Goal: Contribute content: Add original content to the website for others to see

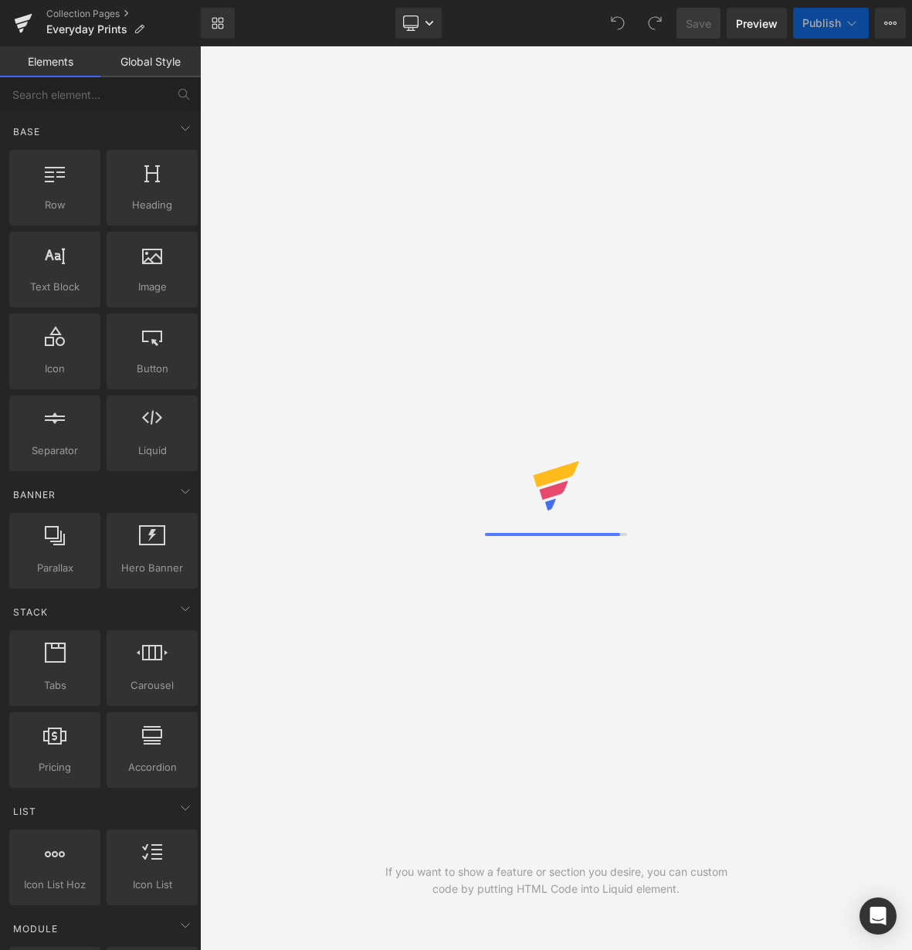
click at [72, 15] on link "Collection Pages" at bounding box center [123, 14] width 154 height 12
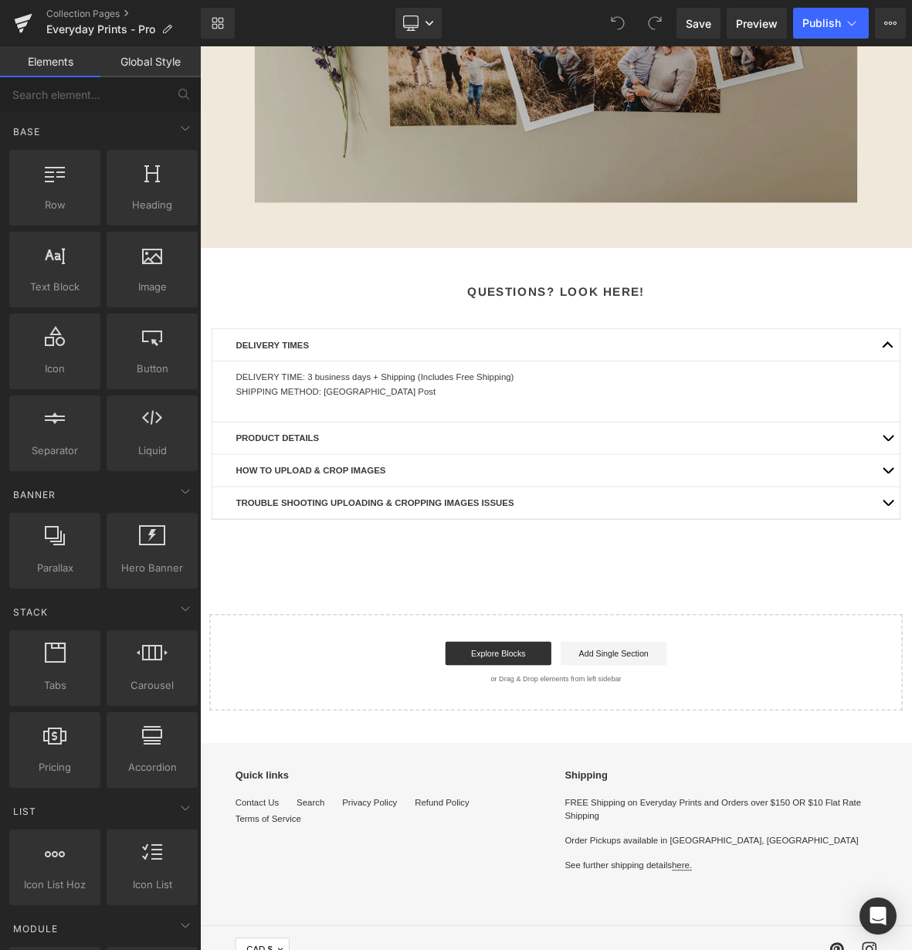
scroll to position [1509, 0]
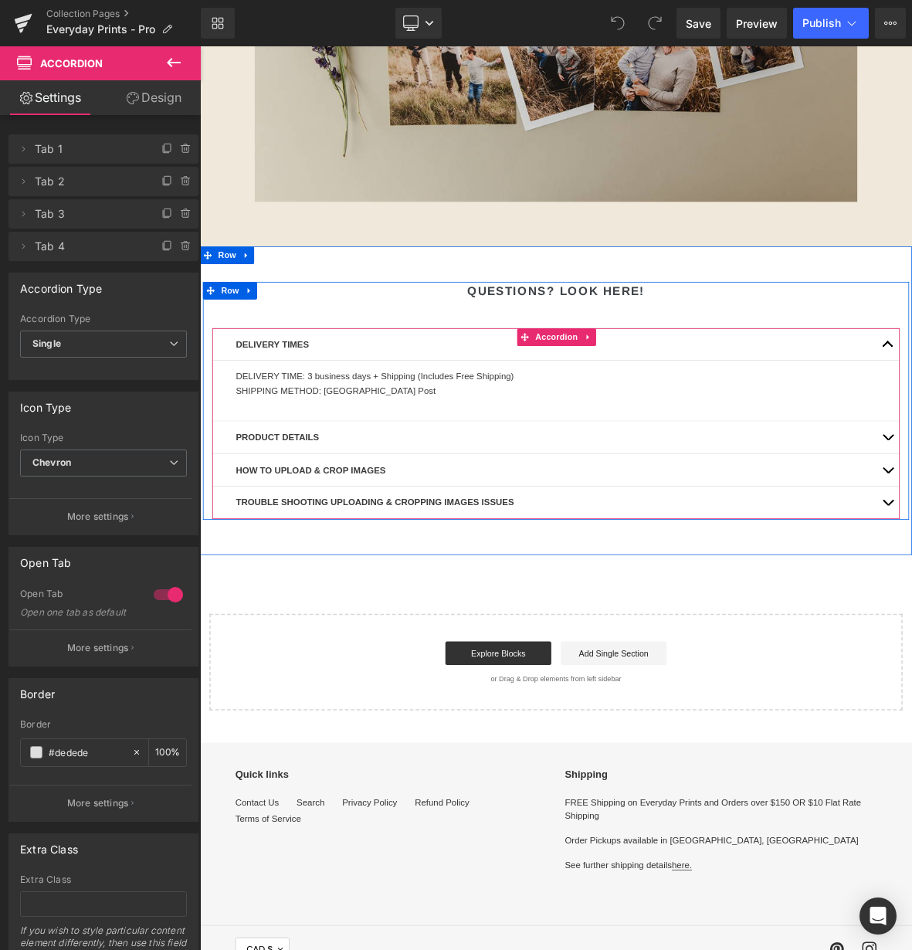
click at [912, 592] on div "Paper: Matte Paper (flat/non-shiny finish) Weight: 215 GSM Acid & Lignin Free P…" at bounding box center [667, 694] width 879 height 204
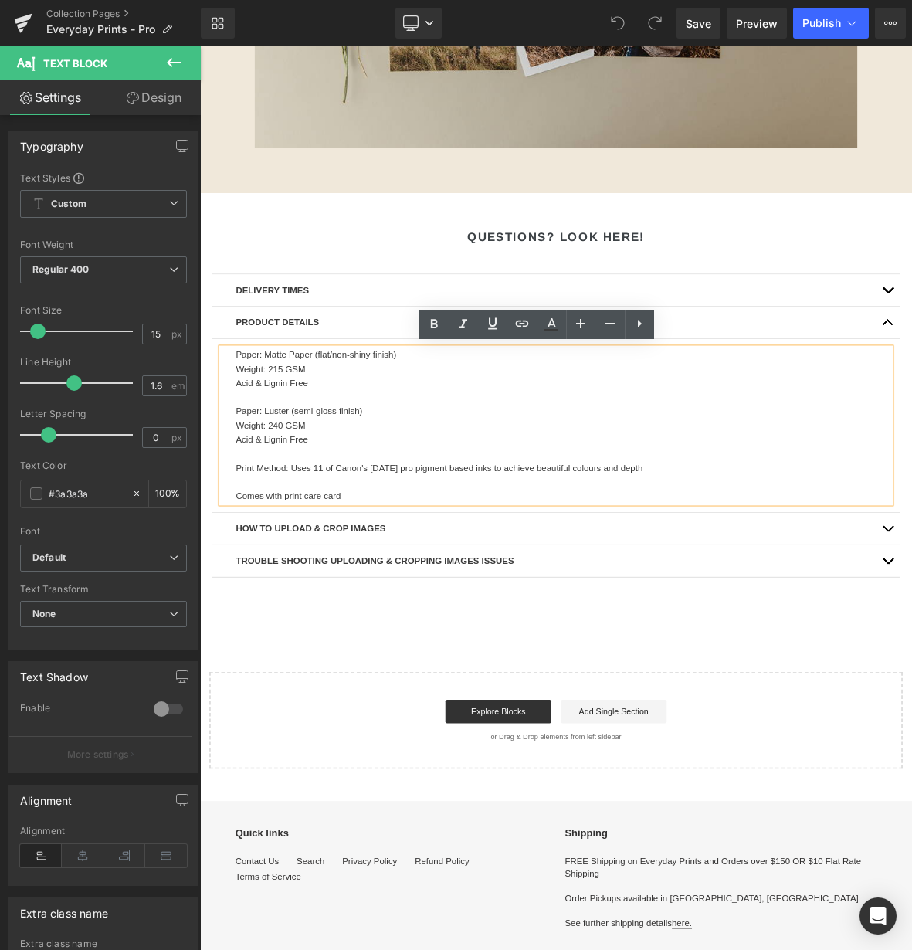
scroll to position [1581, 0]
click at [372, 637] on p "Comes with print care card" at bounding box center [667, 635] width 840 height 19
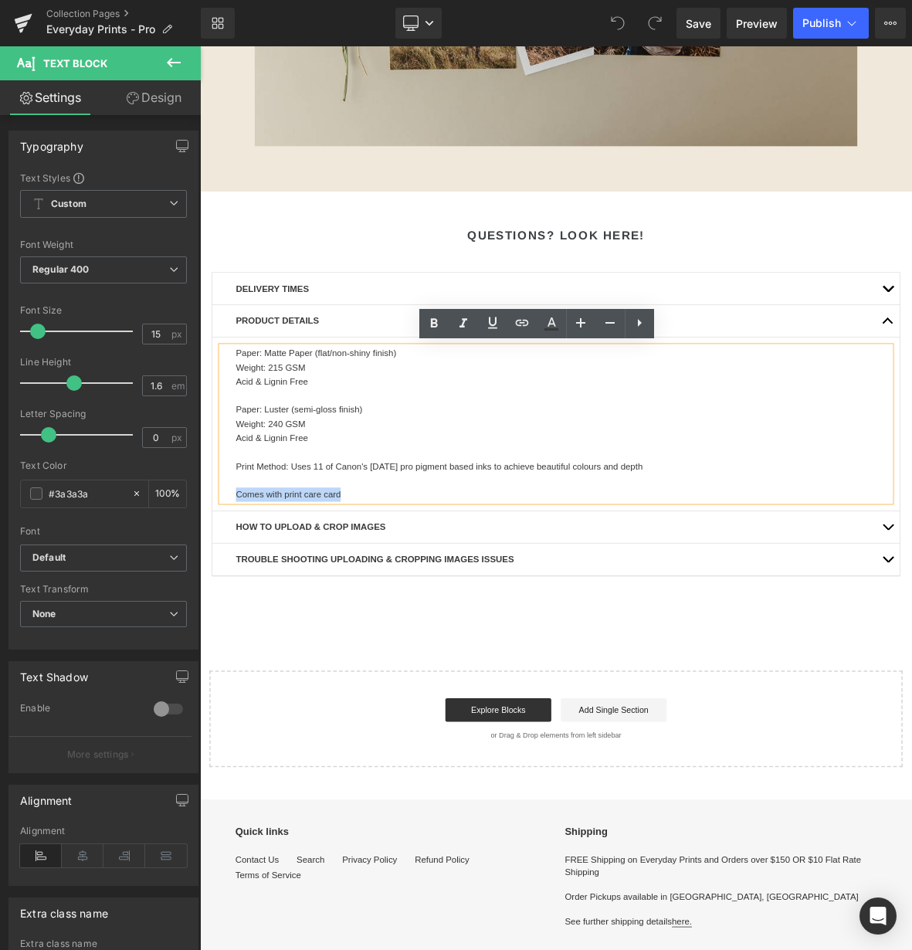
drag, startPoint x: 399, startPoint y: 635, endPoint x: 244, endPoint y: 626, distance: 155.5
click at [244, 626] on div "Paper: Matte Paper (flat/non-shiny finish) Weight: 215 GSM Acid & Lignin Free P…" at bounding box center [667, 542] width 879 height 204
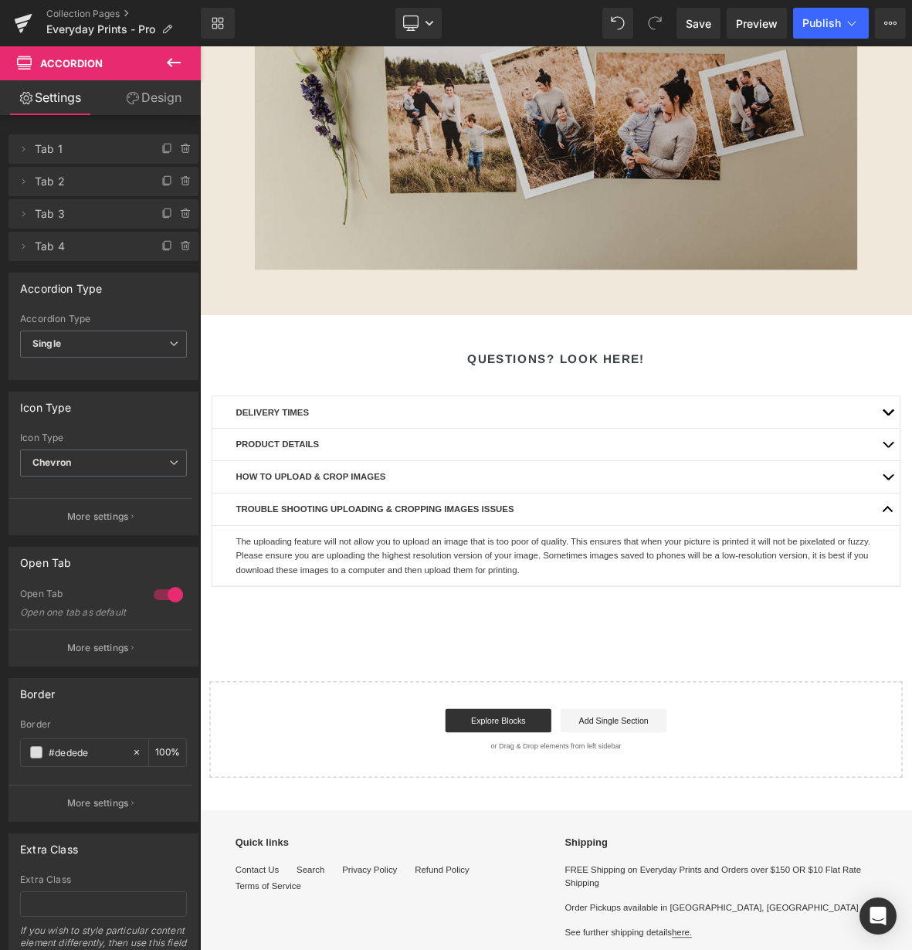
scroll to position [1422, 0]
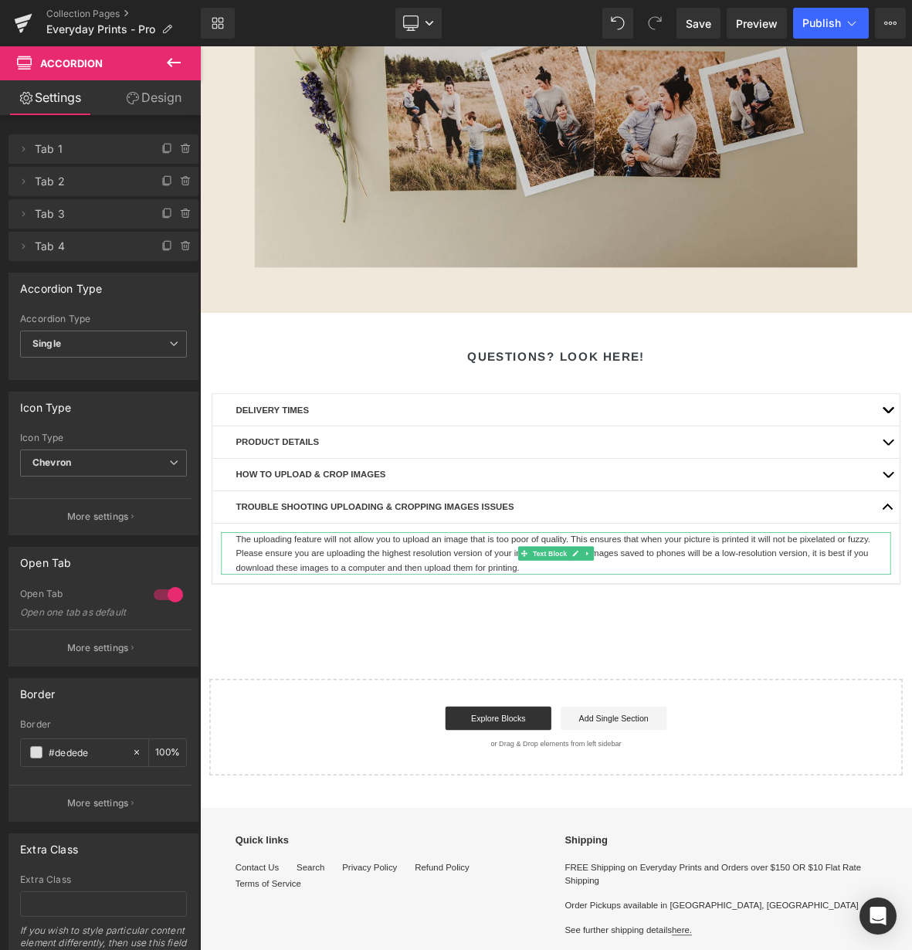
click at [627, 731] on div "The uploading feature will not allow you to upload an image that is too poor of…" at bounding box center [667, 712] width 879 height 56
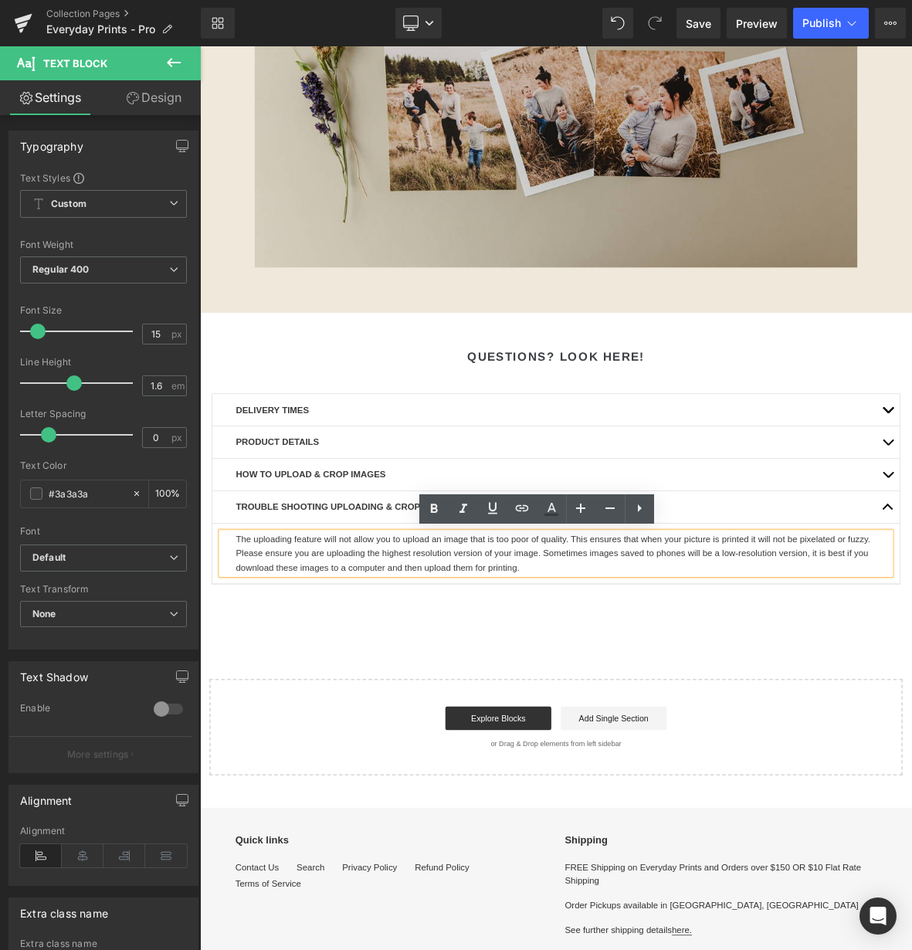
click at [629, 732] on div "The uploading feature will not allow you to upload an image that is too poor of…" at bounding box center [667, 712] width 879 height 56
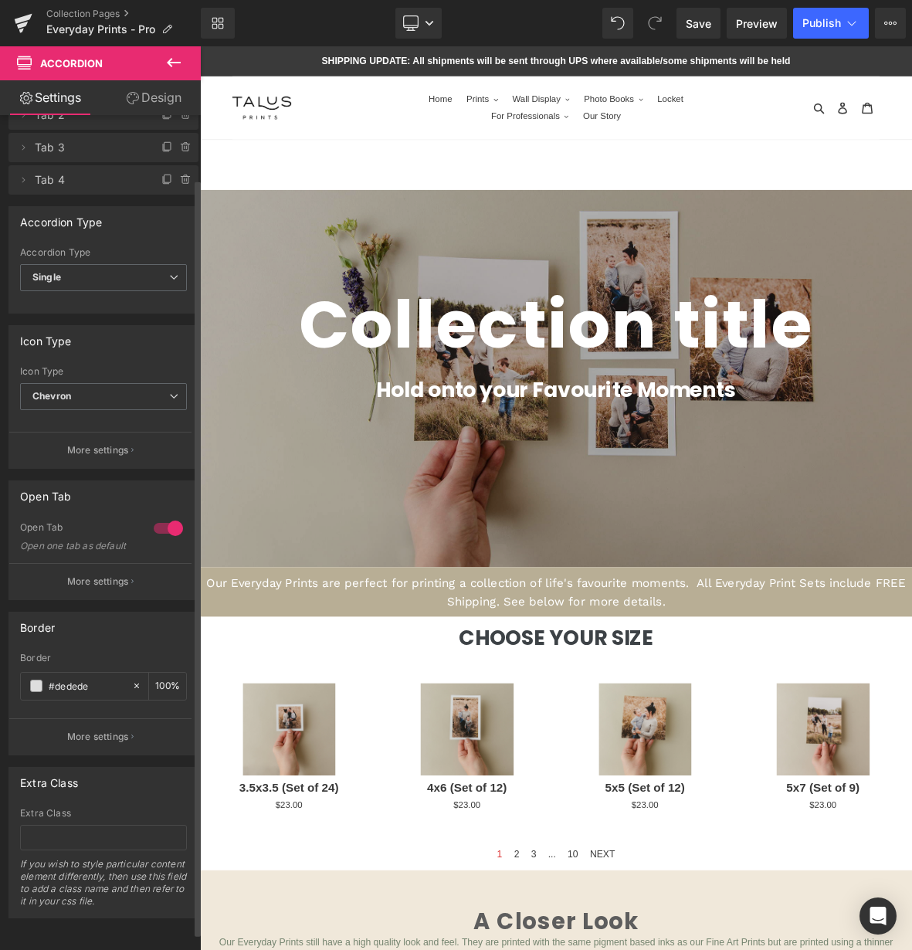
scroll to position [89, 0]
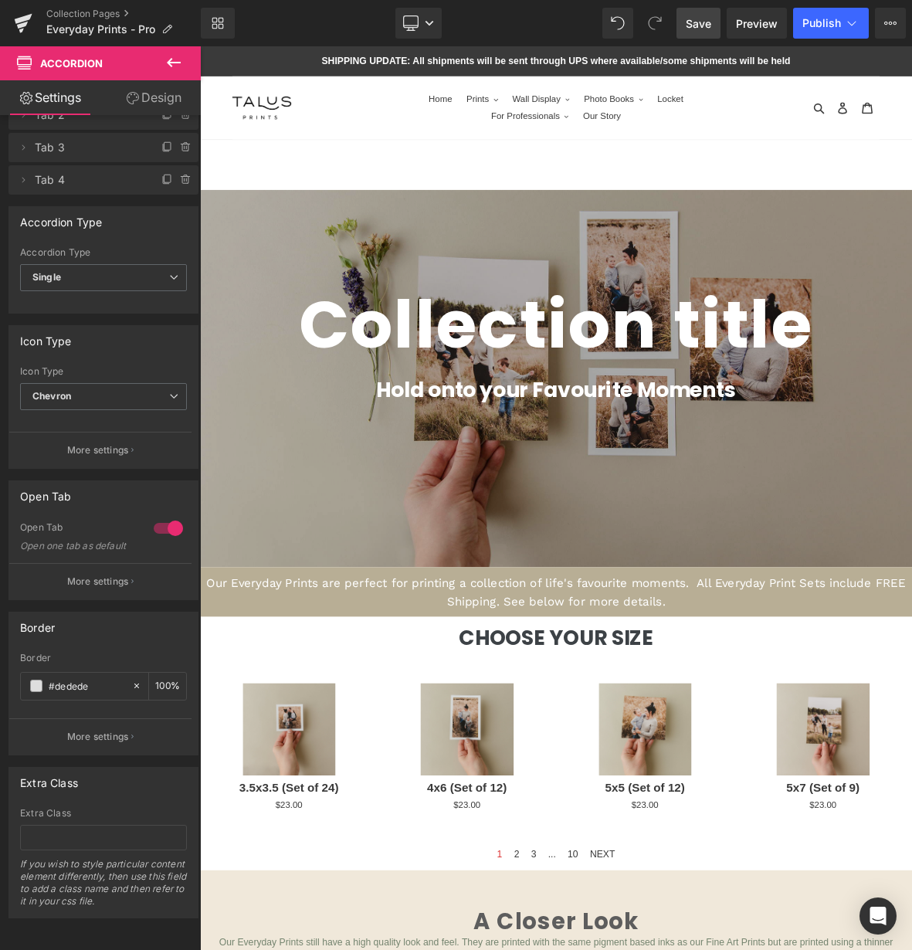
click at [701, 26] on span "Save" at bounding box center [698, 23] width 25 height 16
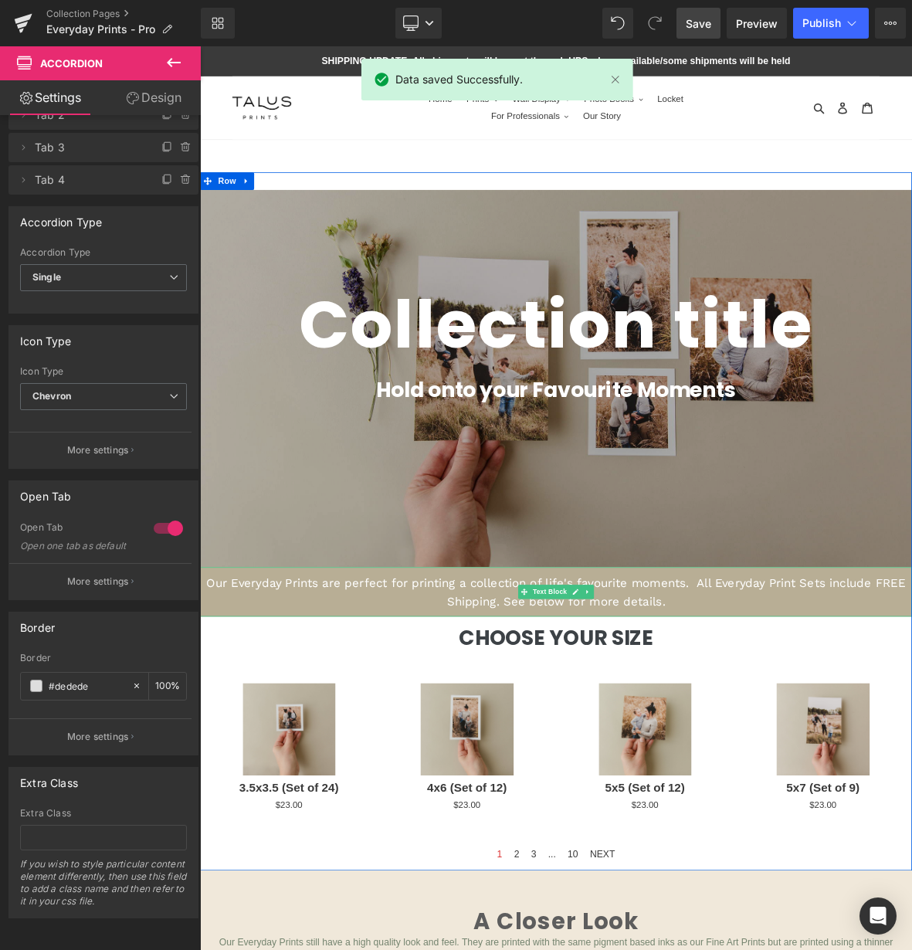
click at [535, 759] on span "Our Everyday Prints are perfect for printing a collection of life's favourite m…" at bounding box center [668, 762] width 918 height 43
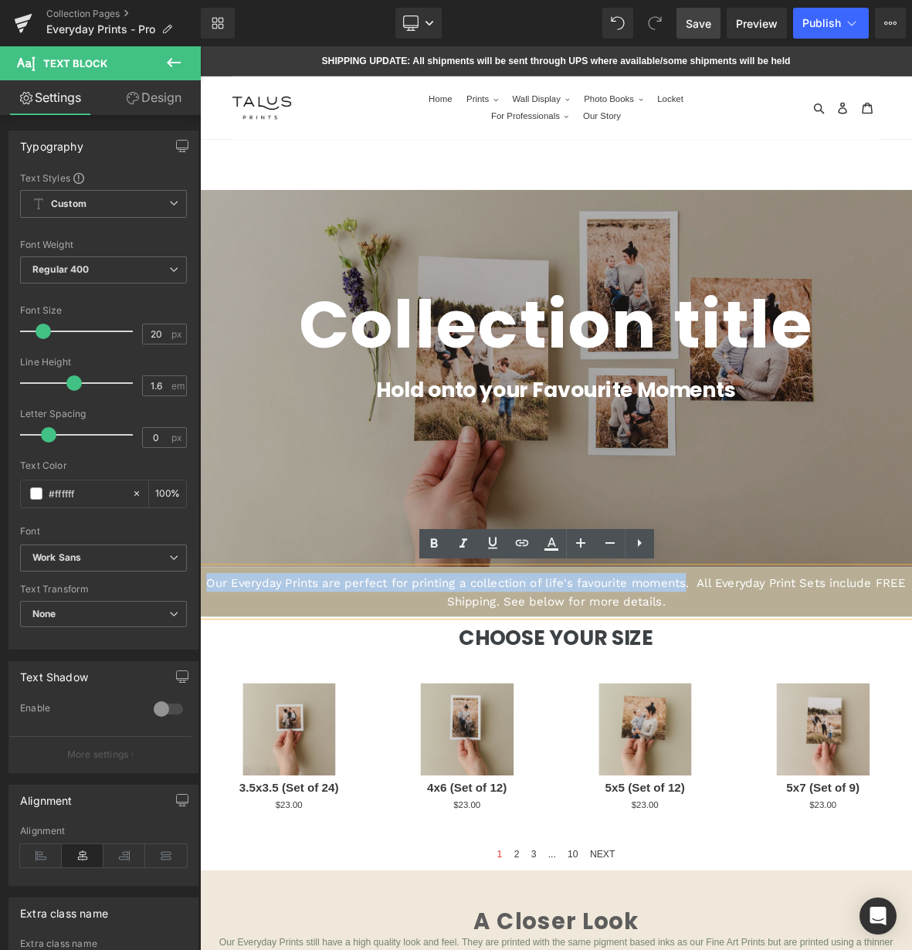
drag, startPoint x: 835, startPoint y: 751, endPoint x: 290, endPoint y: 736, distance: 545.6
click at [290, 736] on div "Our Everyday Prints are perfect for printing a collection of life's favourite m…" at bounding box center [667, 762] width 935 height 65
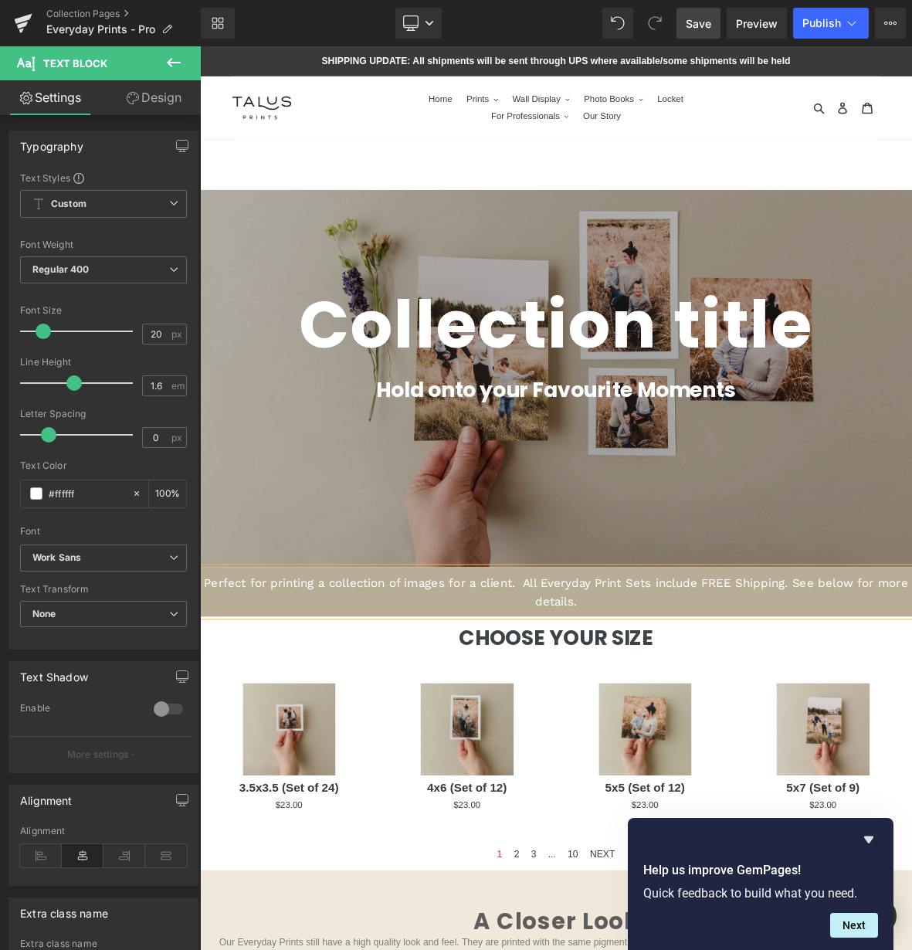
click at [569, 750] on span "Perfect for printing a collection of images for a client. All Everyday Print Se…" at bounding box center [667, 762] width 924 height 43
click at [657, 756] on span "Perfect for printing a collection of images for your client. All Everyday Print…" at bounding box center [667, 762] width 903 height 43
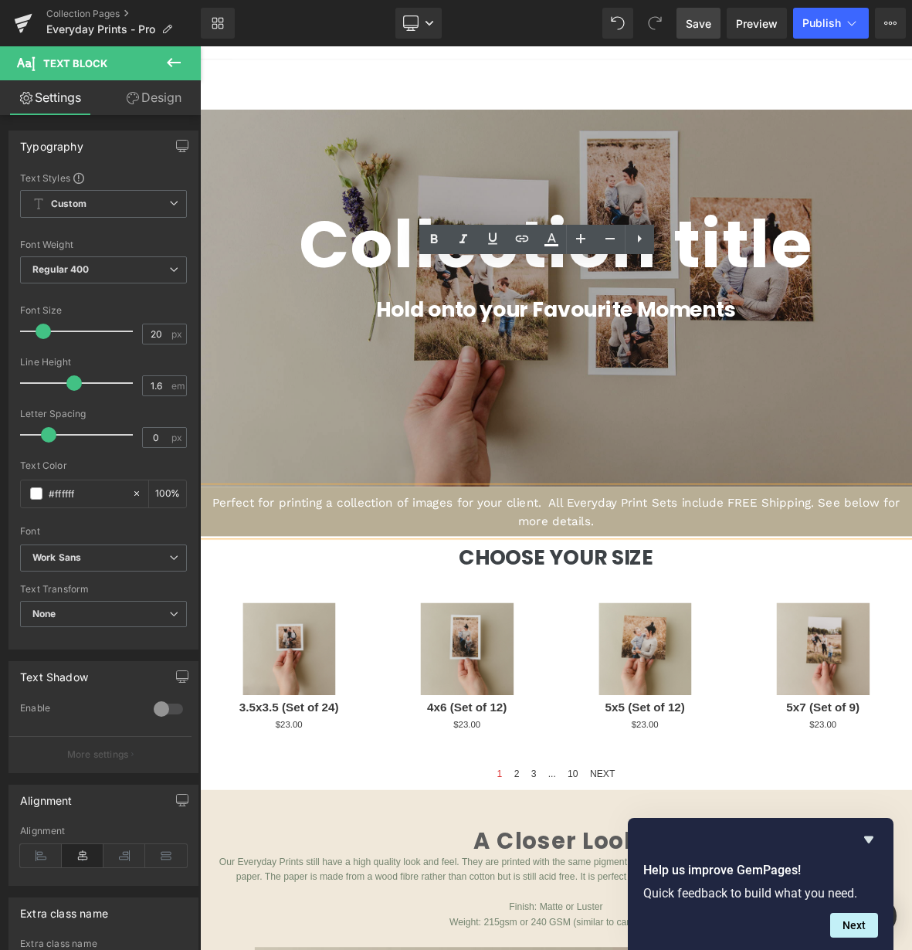
scroll to position [0, 0]
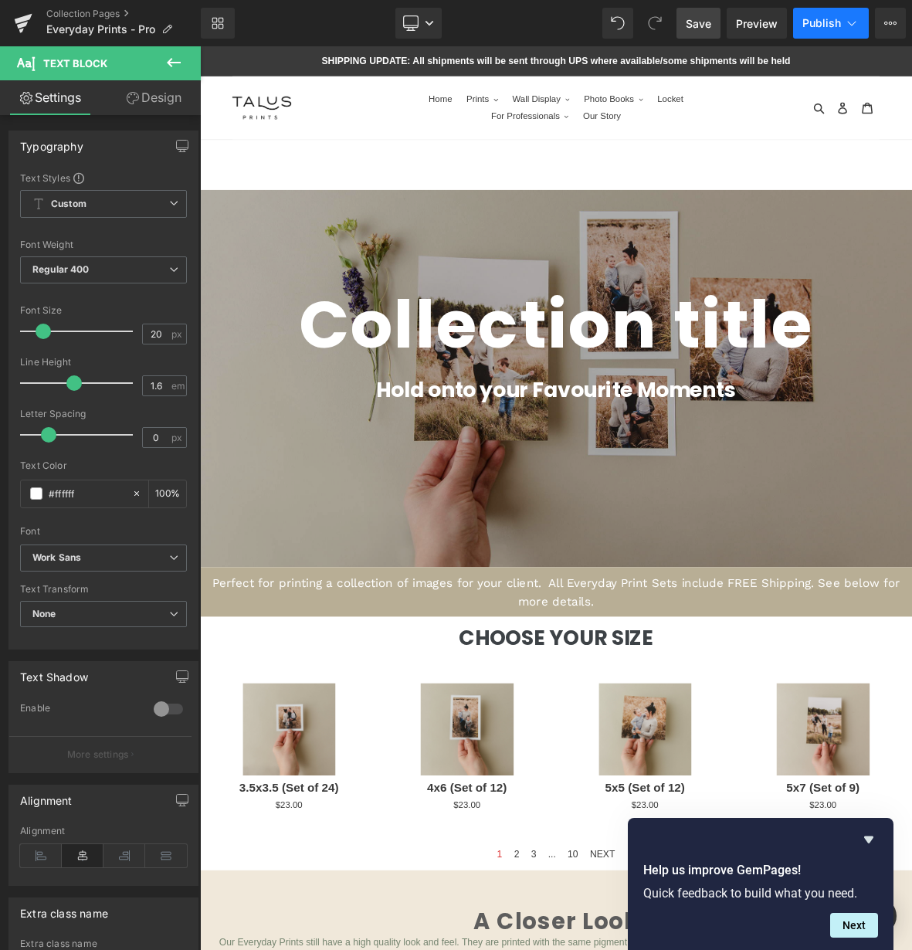
click at [823, 29] on span "Publish" at bounding box center [822, 23] width 39 height 12
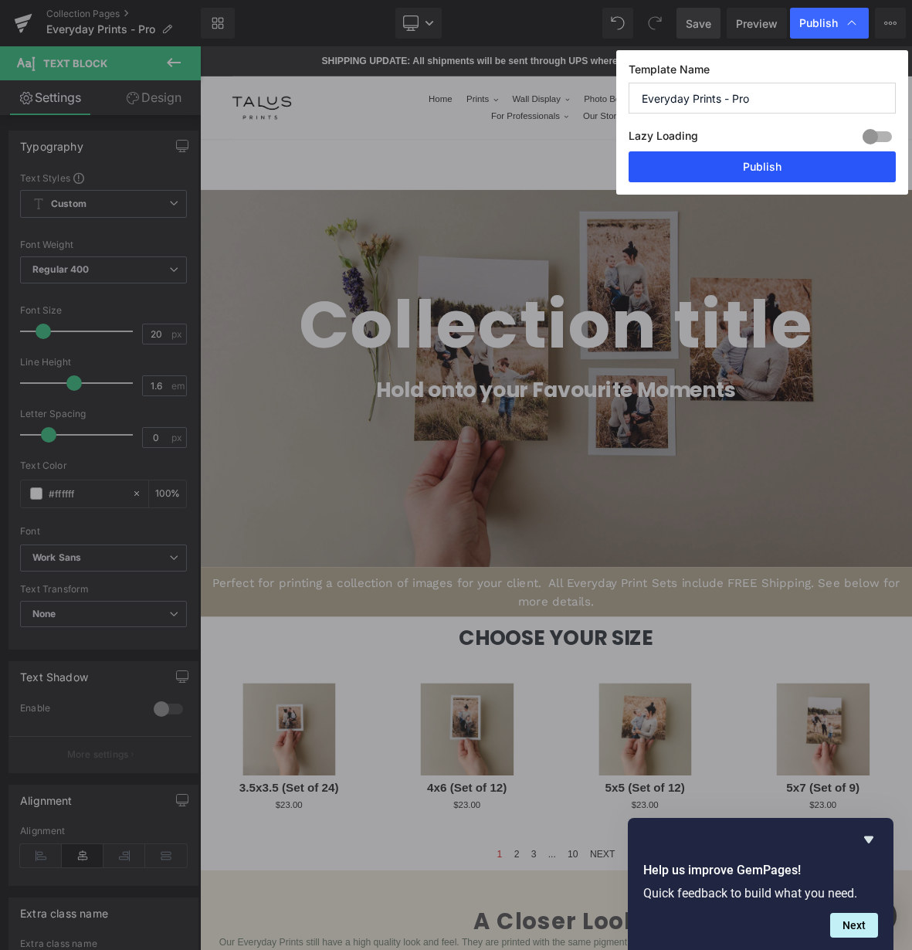
drag, startPoint x: 738, startPoint y: 168, endPoint x: 212, endPoint y: 373, distance: 564.8
click at [738, 168] on button "Publish" at bounding box center [762, 166] width 267 height 31
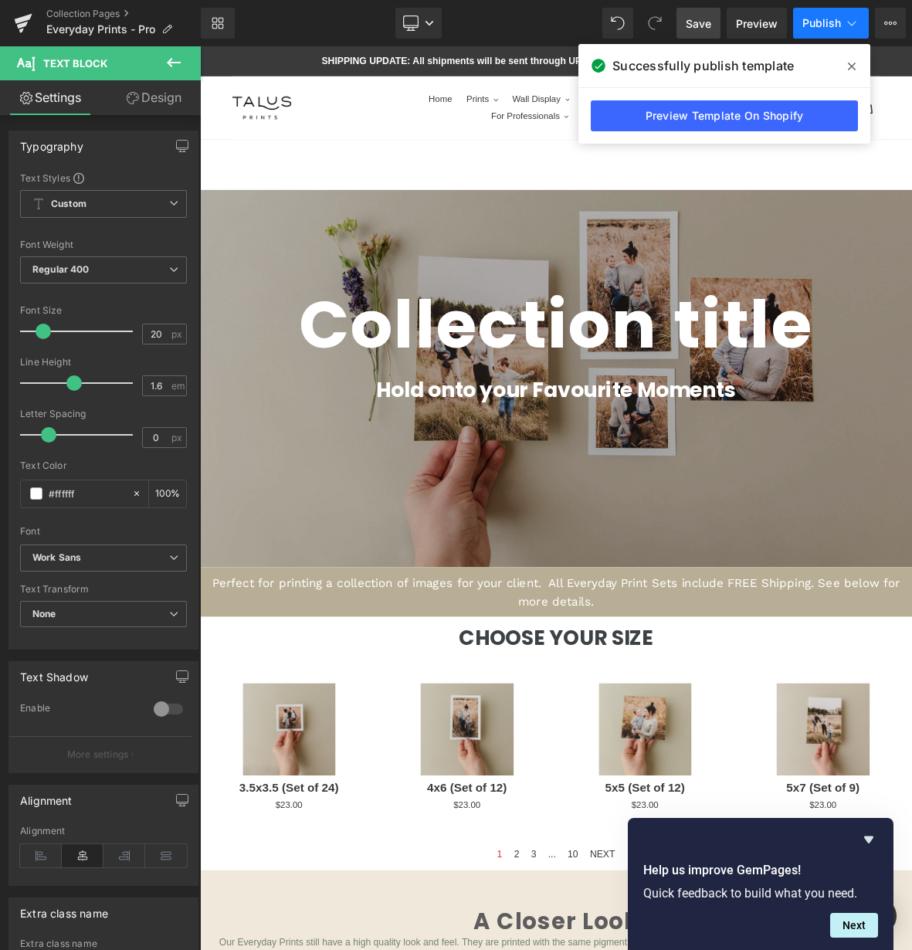
click at [834, 21] on span "Publish" at bounding box center [822, 23] width 39 height 12
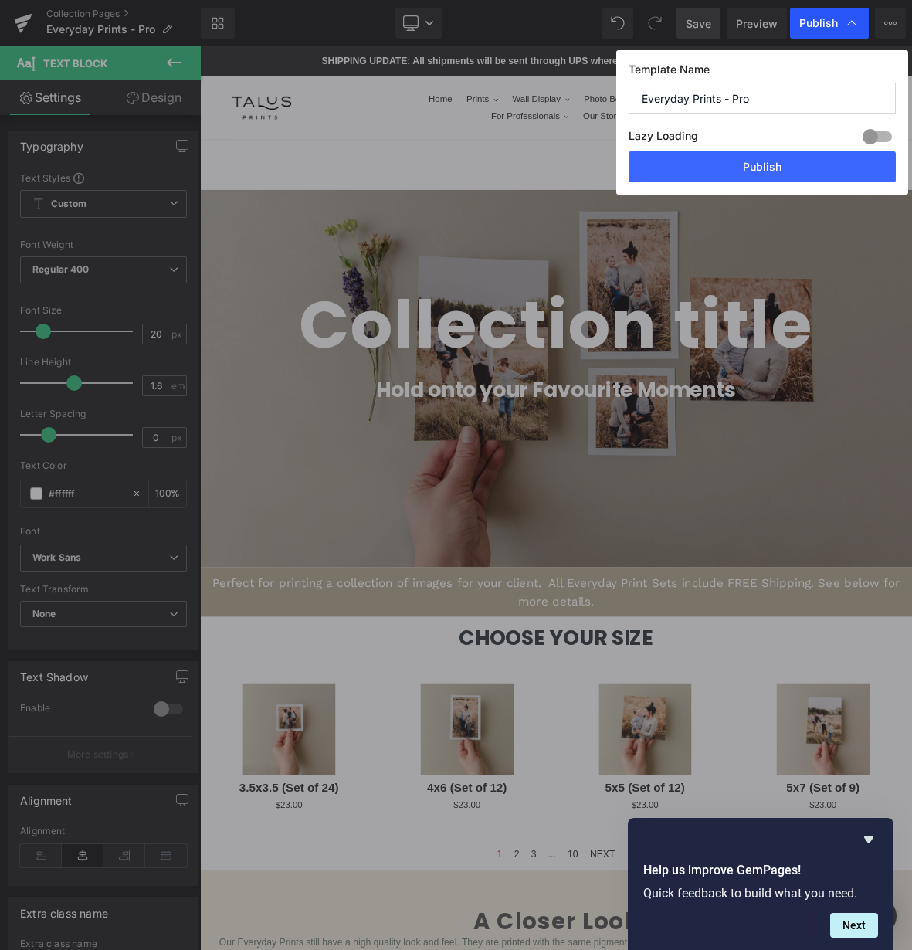
click at [813, 25] on span "Publish" at bounding box center [818, 23] width 39 height 14
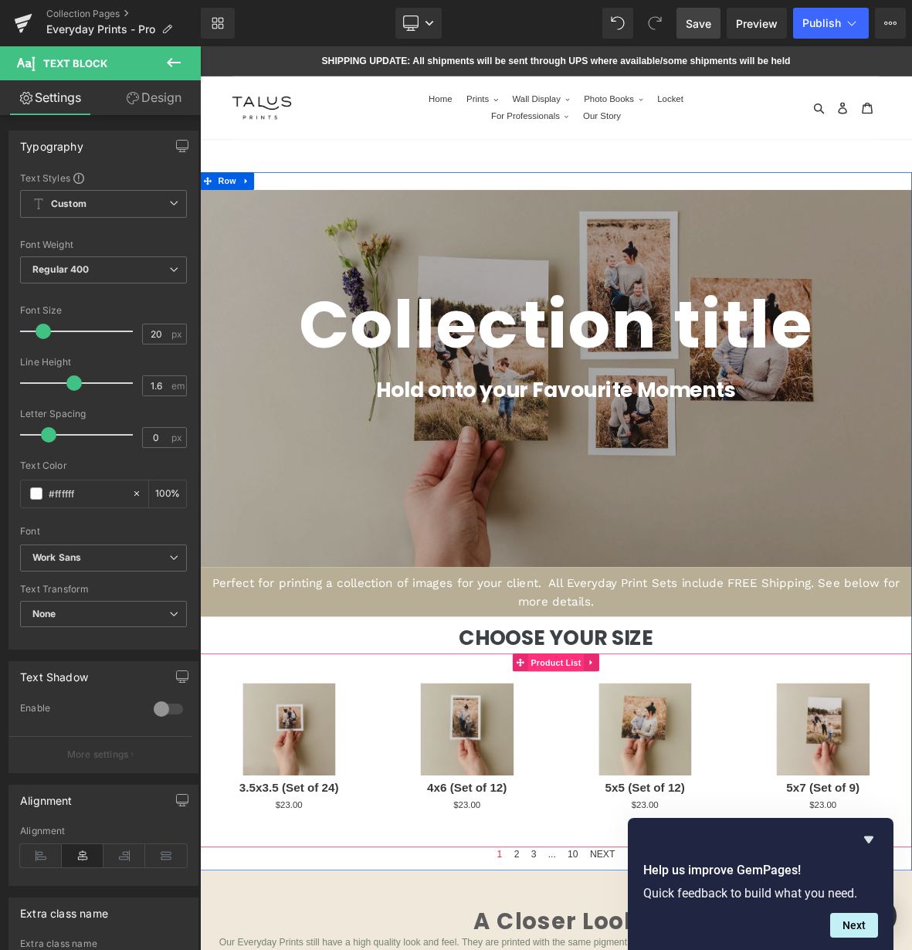
click at [667, 855] on span "Product List" at bounding box center [666, 855] width 73 height 23
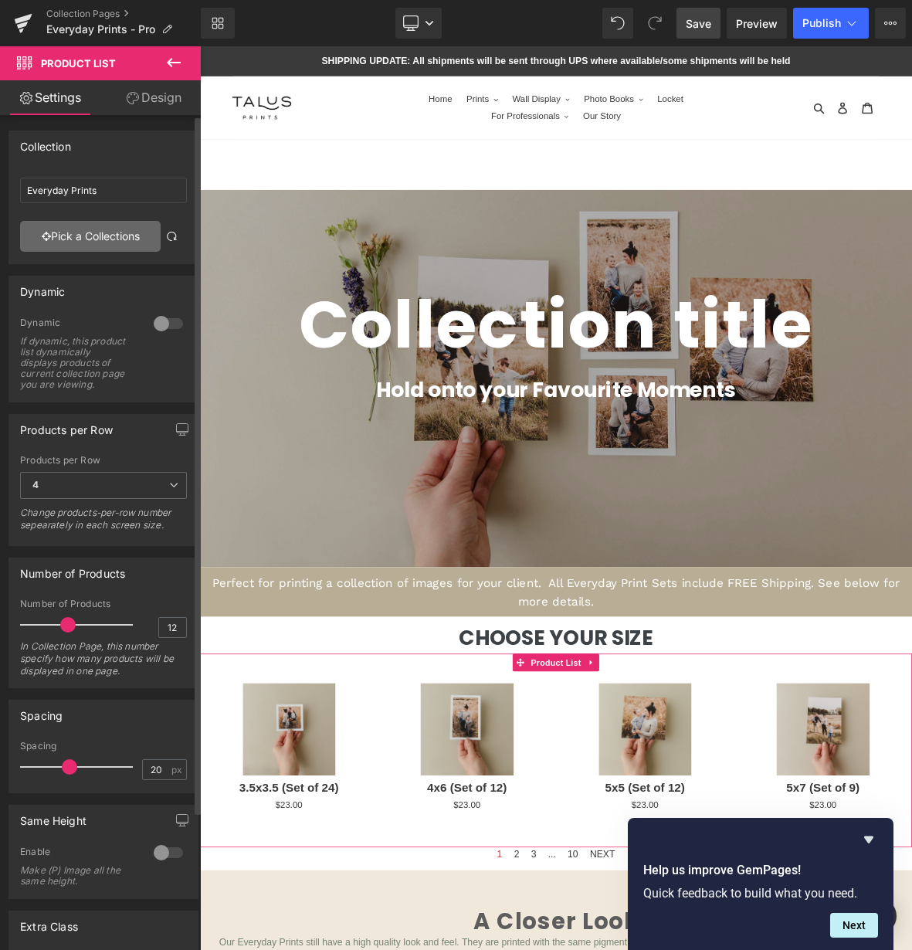
click at [88, 241] on link "Pick a Collections" at bounding box center [90, 236] width 141 height 31
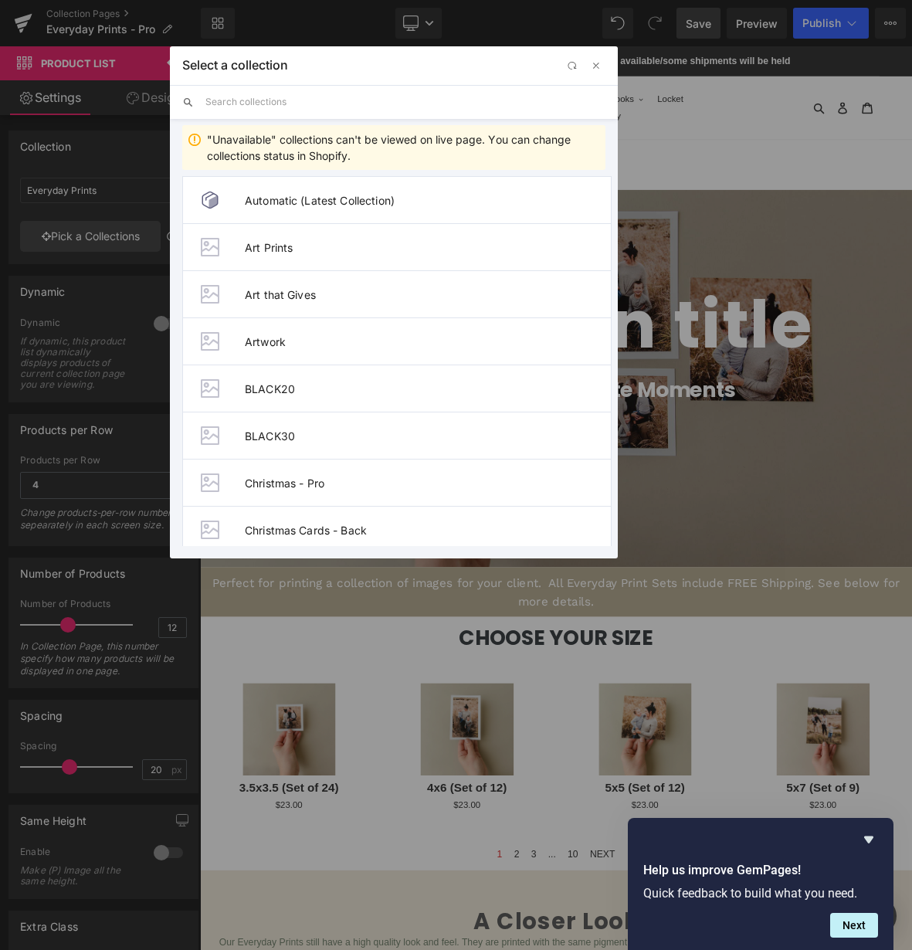
click at [255, 100] on input "text" at bounding box center [405, 102] width 400 height 34
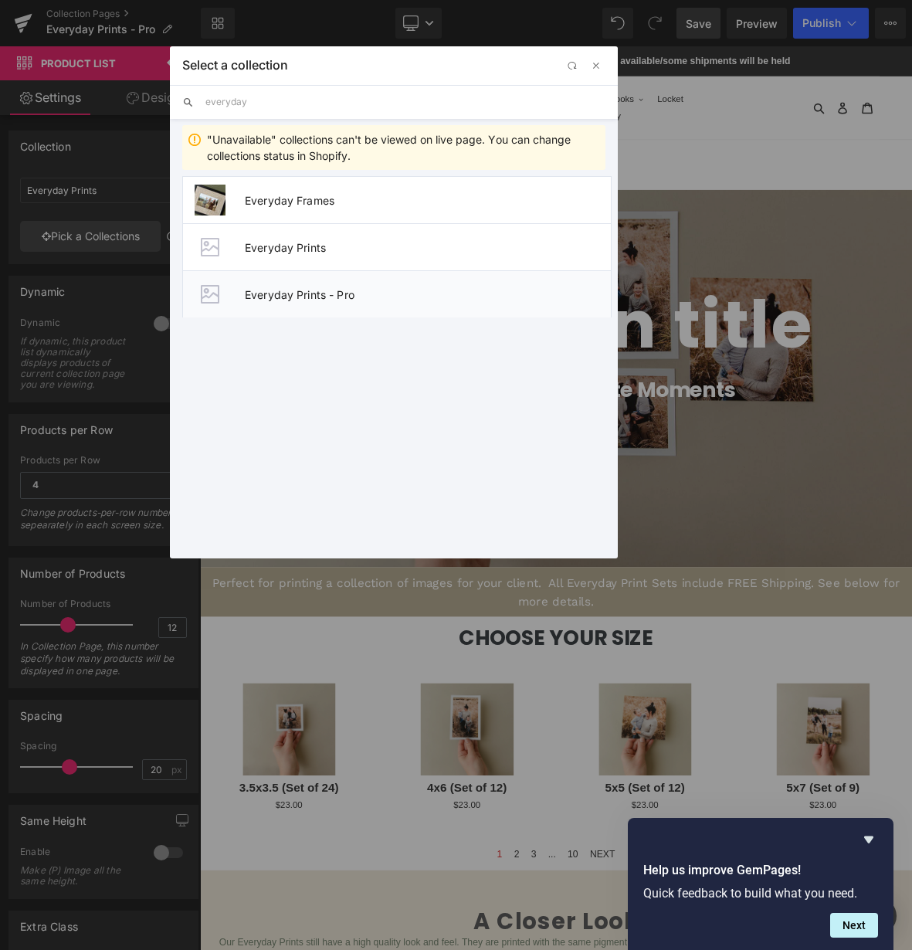
type input "everyday"
click at [273, 299] on span "Everyday Prints - Pro" at bounding box center [428, 294] width 366 height 13
type input "Everyday Prints - Pro"
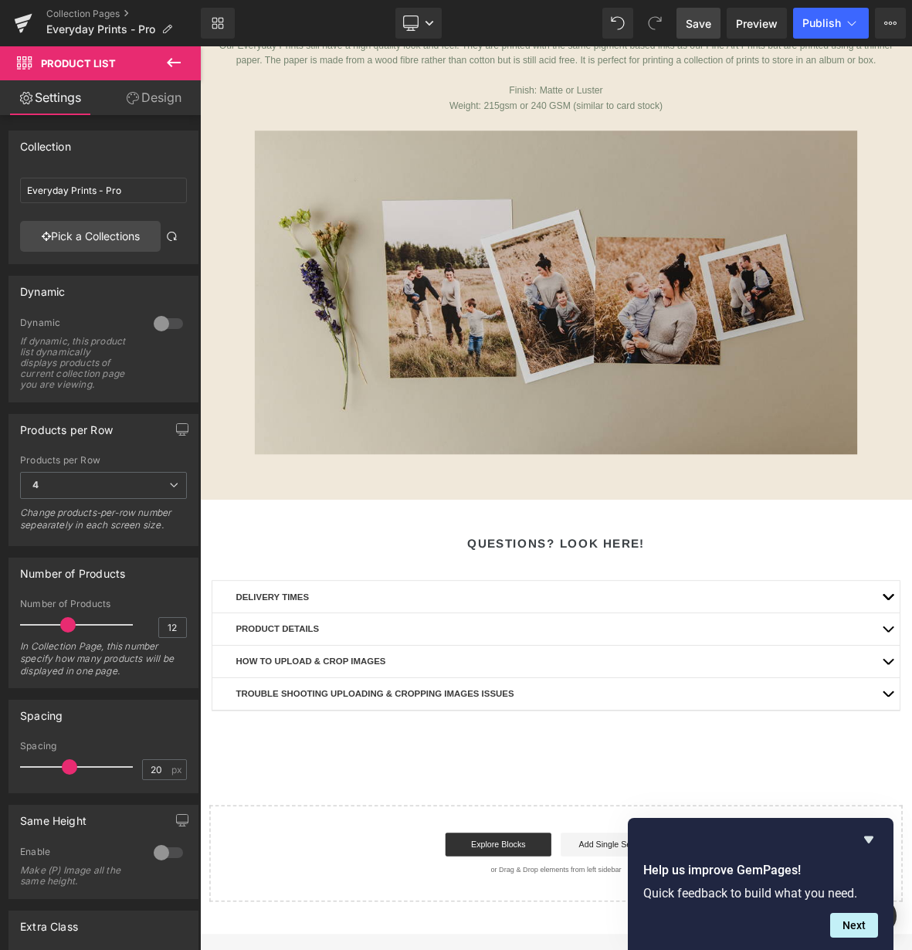
scroll to position [1181, 0]
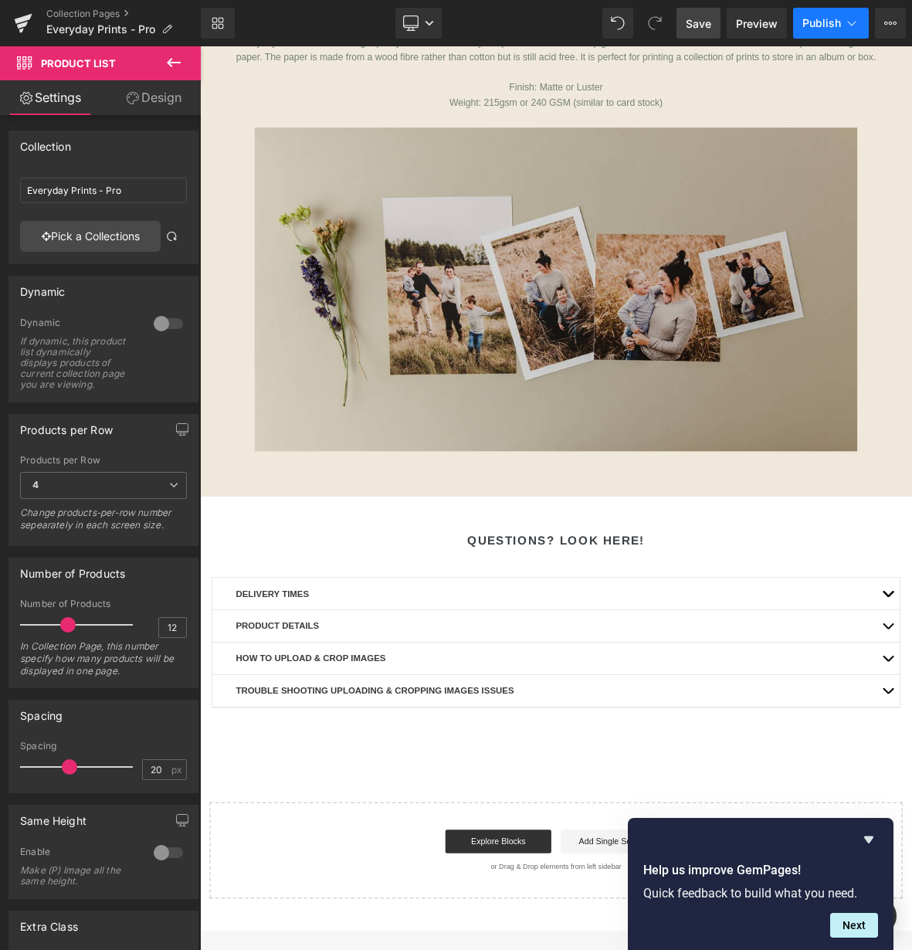
click at [816, 31] on button "Publish" at bounding box center [831, 23] width 76 height 31
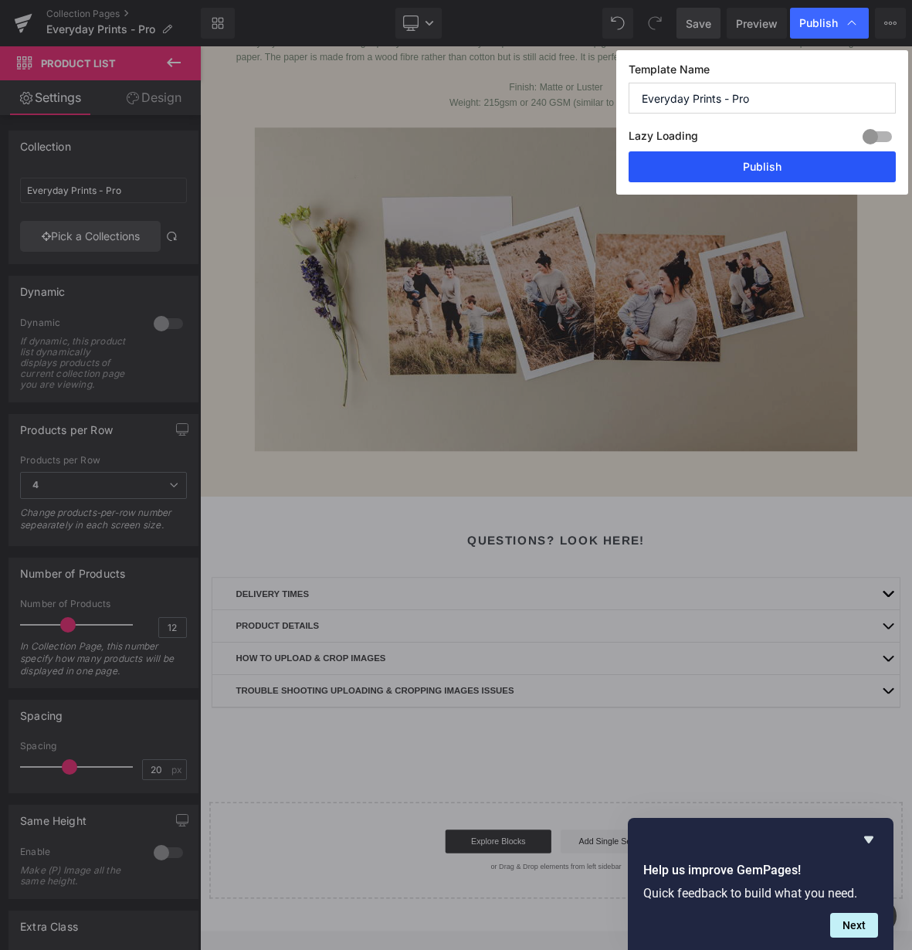
click at [729, 173] on button "Publish" at bounding box center [762, 166] width 267 height 31
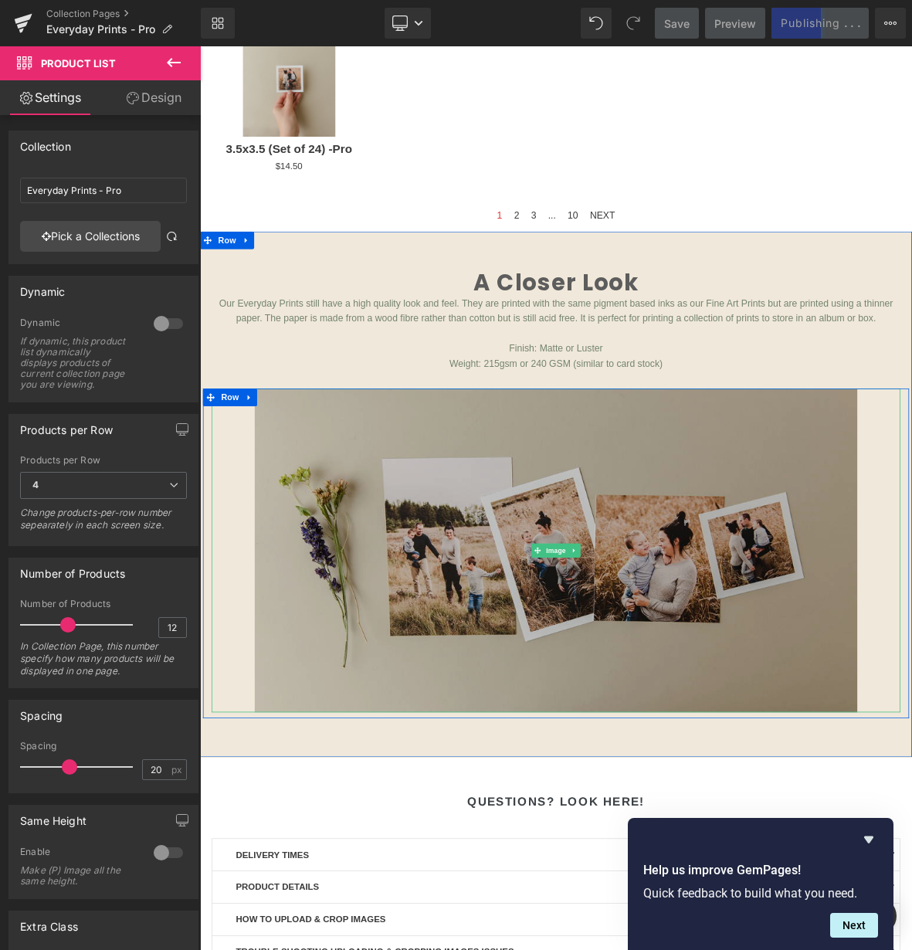
scroll to position [0, 0]
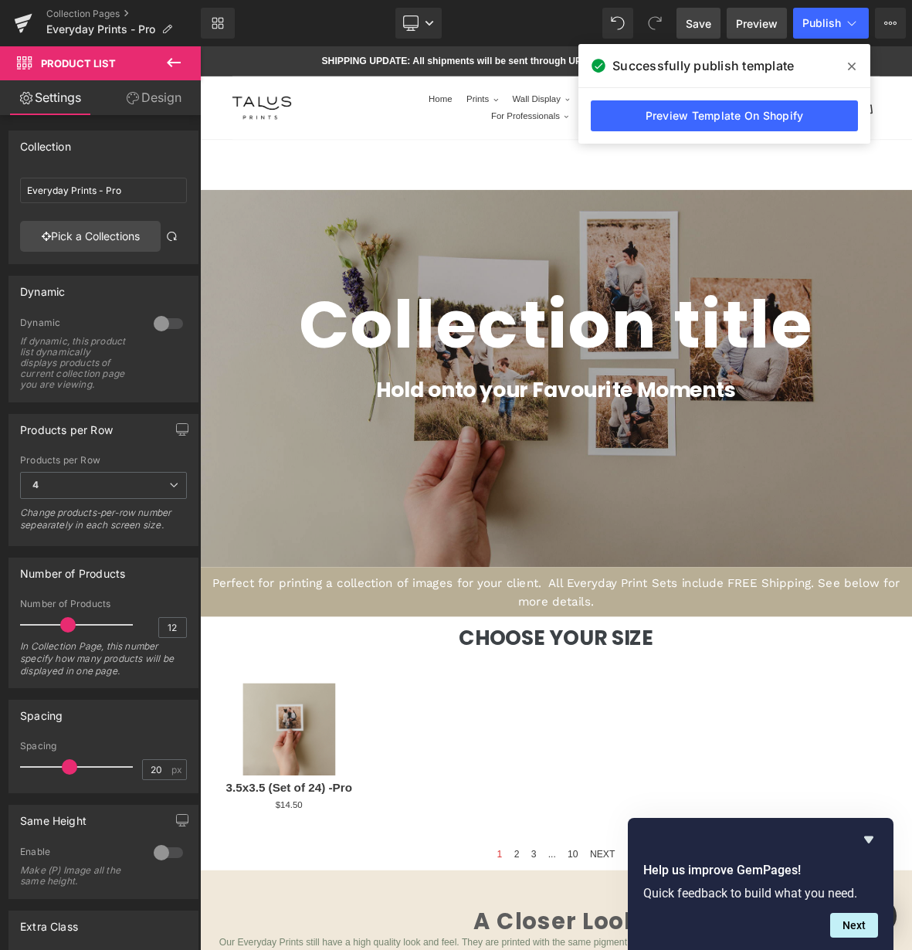
click at [757, 22] on span "Preview" at bounding box center [757, 23] width 42 height 16
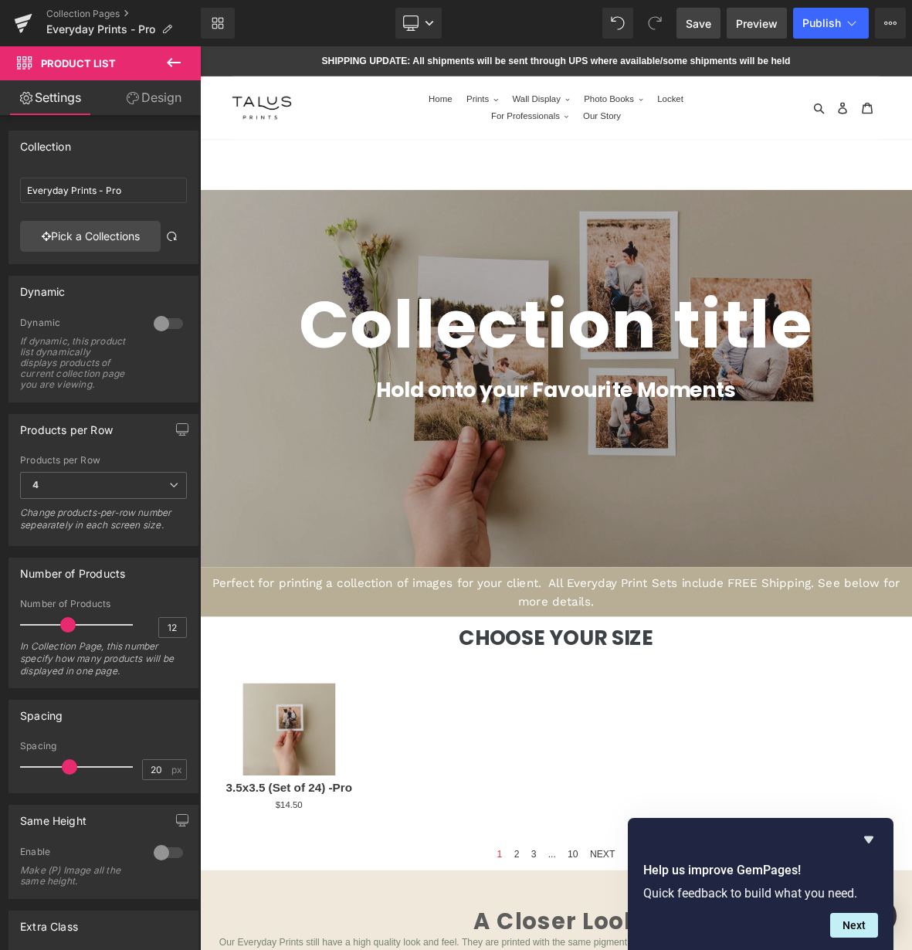
click at [751, 22] on span "Preview" at bounding box center [757, 23] width 42 height 16
click at [78, 12] on link "Collection Pages" at bounding box center [123, 14] width 154 height 12
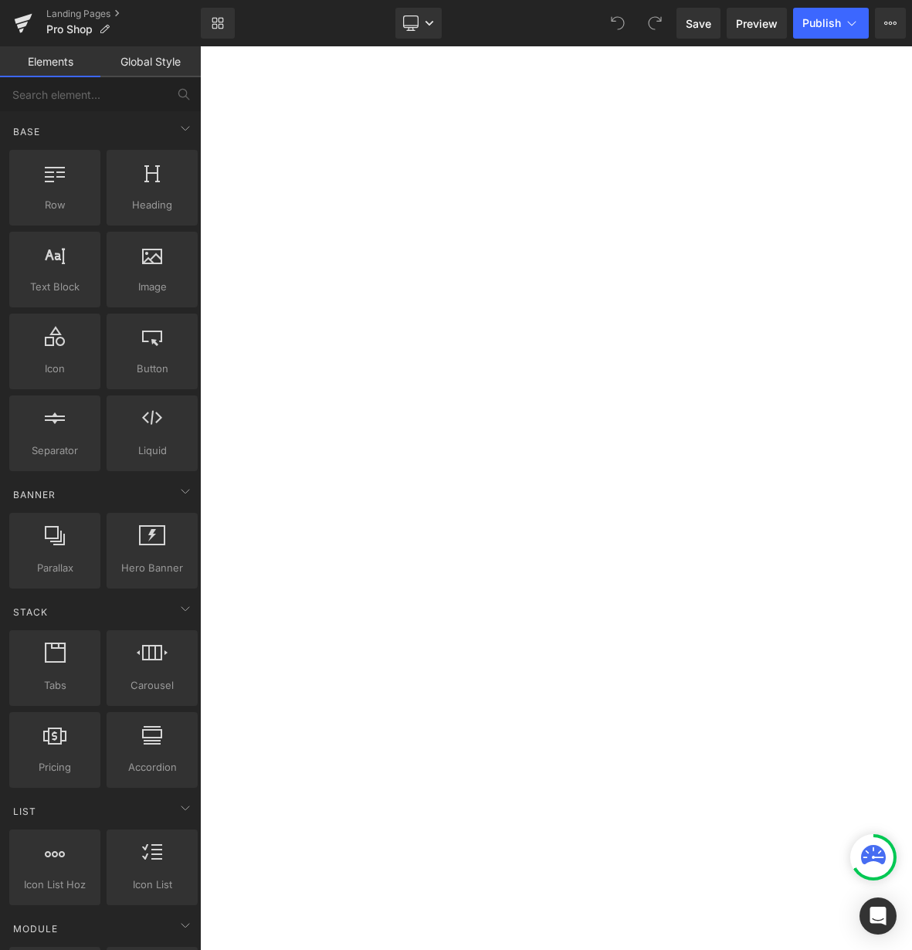
scroll to position [297, 0]
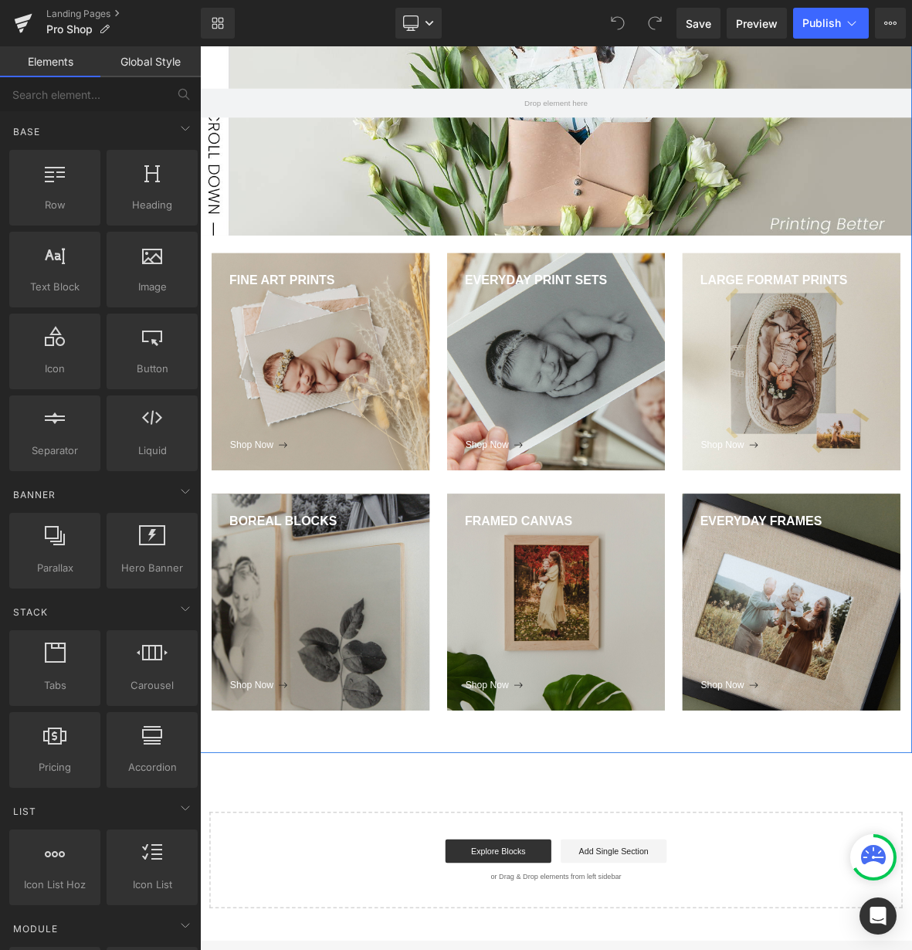
click at [603, 425] on div "EVERYDAY PRINT SETS" at bounding box center [668, 450] width 286 height 219
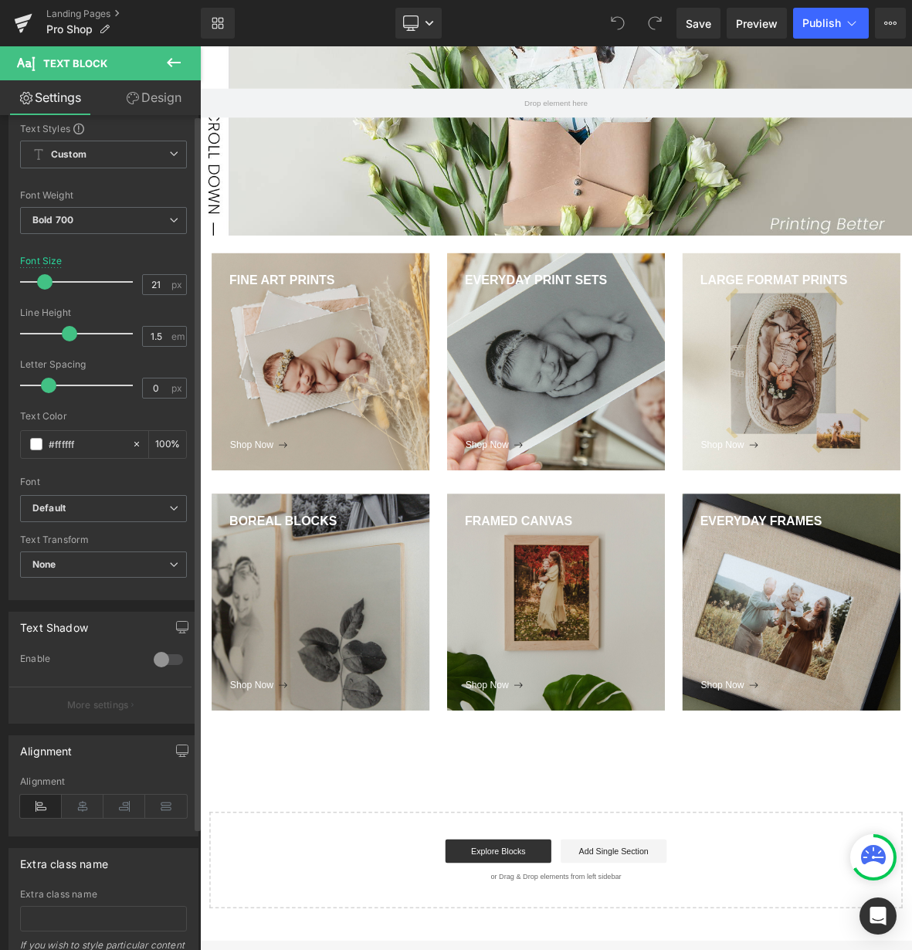
scroll to position [0, 0]
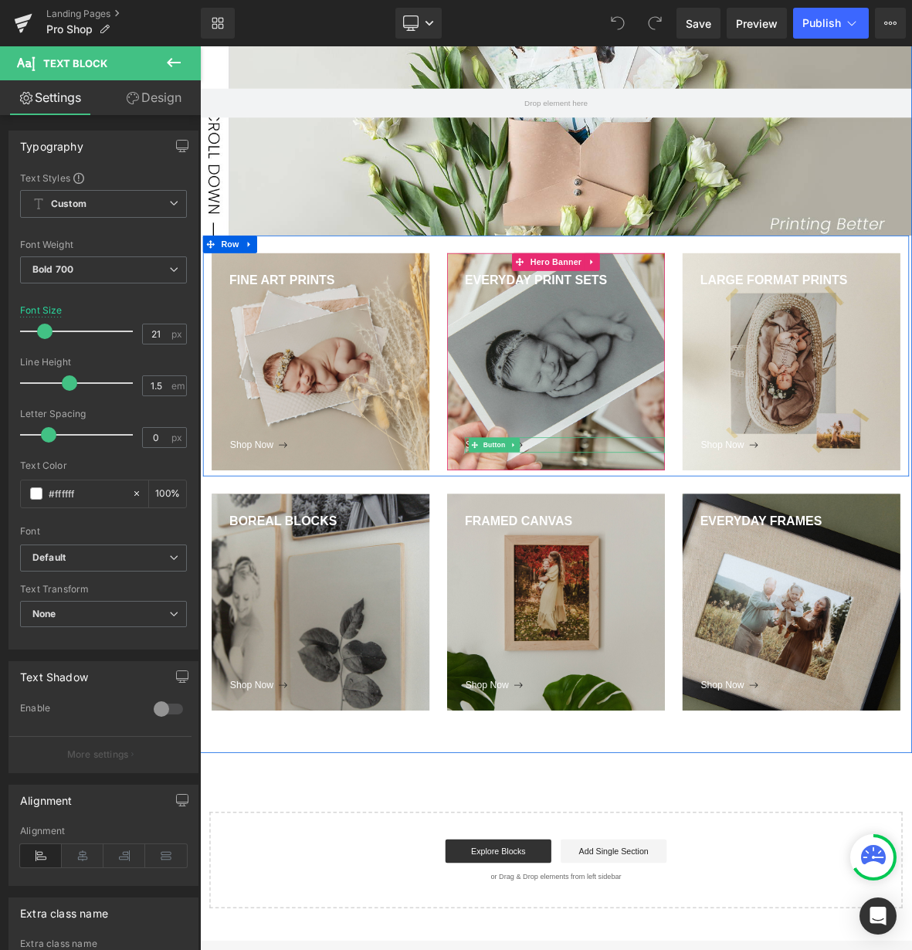
click at [674, 571] on div "Shop Now" at bounding box center [679, 569] width 263 height 20
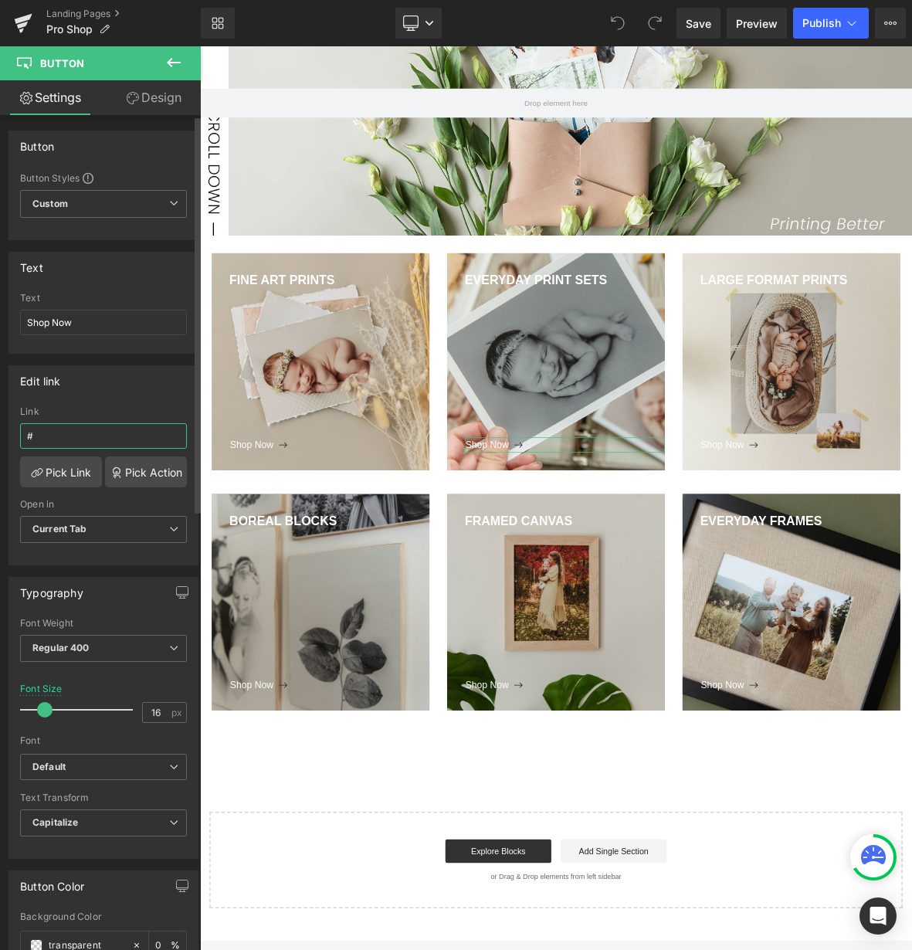
click at [82, 441] on input "#" at bounding box center [103, 435] width 167 height 25
click at [72, 471] on link "Pick Link" at bounding box center [61, 472] width 82 height 31
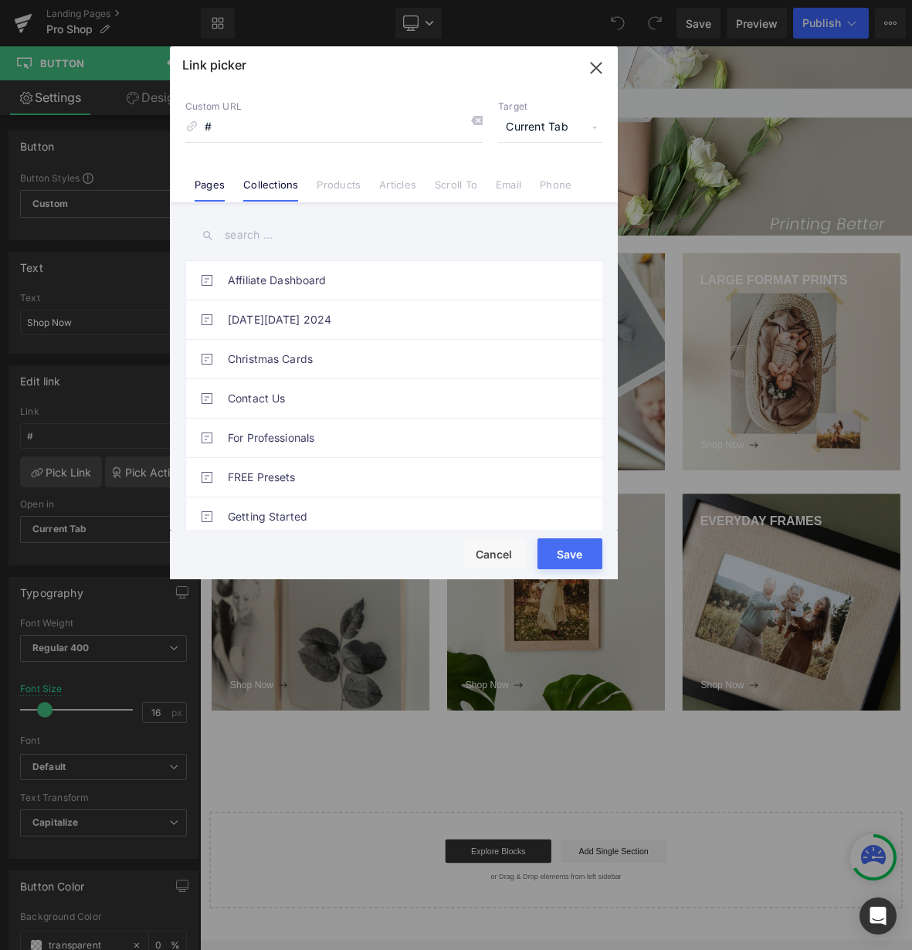
click at [278, 190] on link "Collections" at bounding box center [270, 189] width 55 height 23
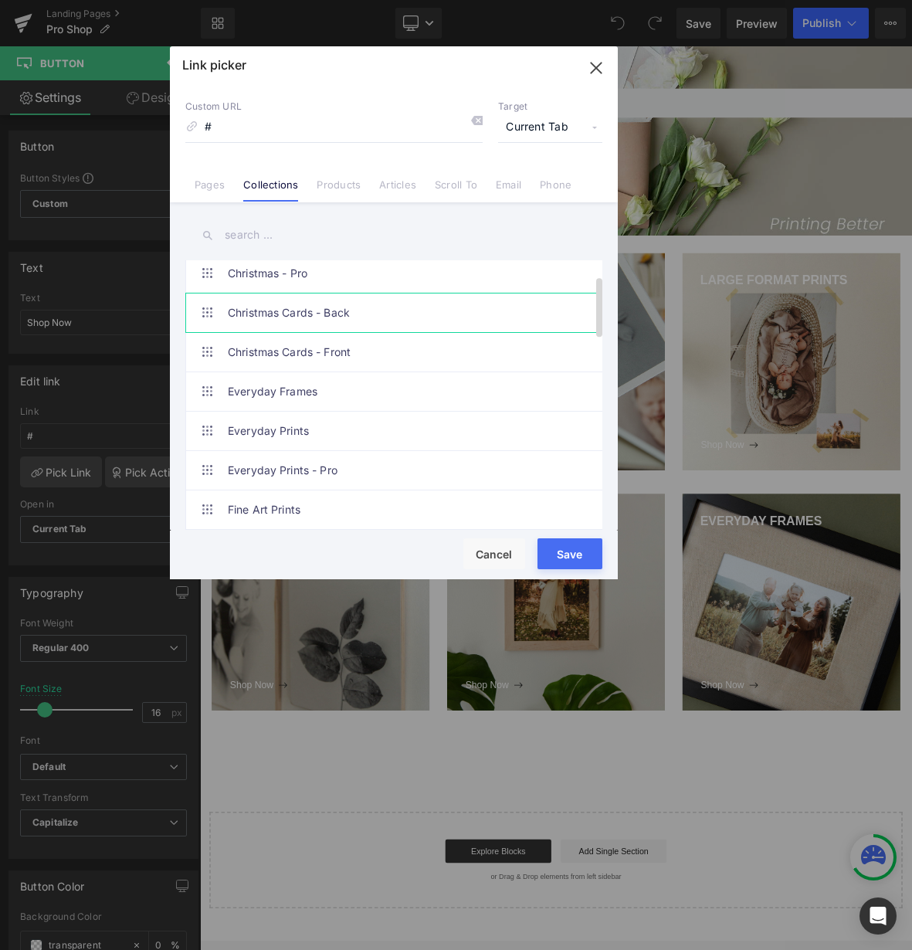
scroll to position [136, 0]
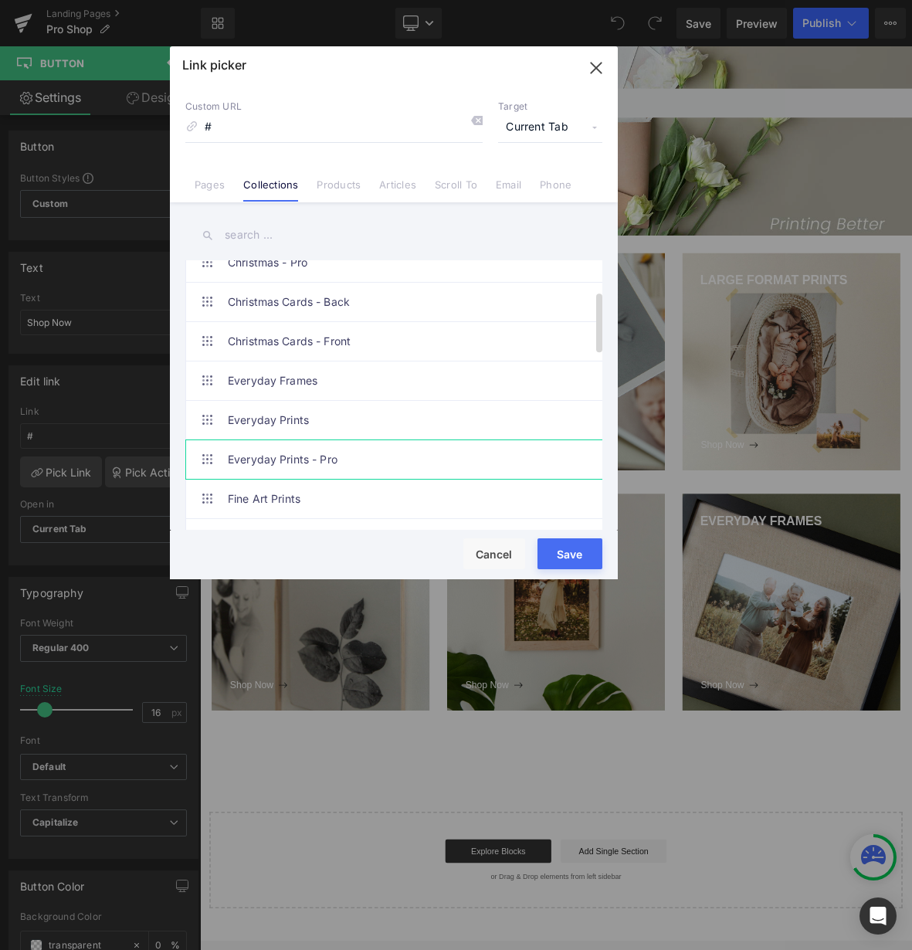
click at [300, 461] on link "Everyday Prints - Pro" at bounding box center [398, 459] width 340 height 39
type input "/collections/everyday-prints-pro"
click at [589, 560] on button "Save" at bounding box center [570, 553] width 65 height 31
type input "/collections/everyday-prints-pro"
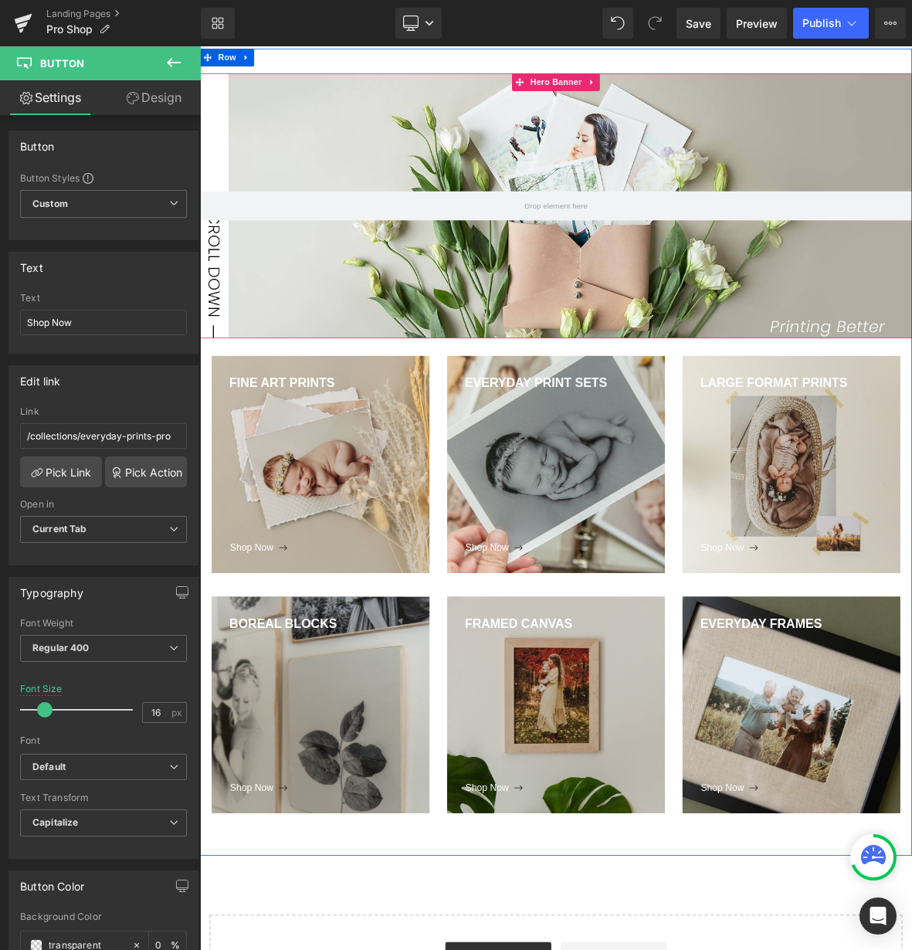
scroll to position [0, 0]
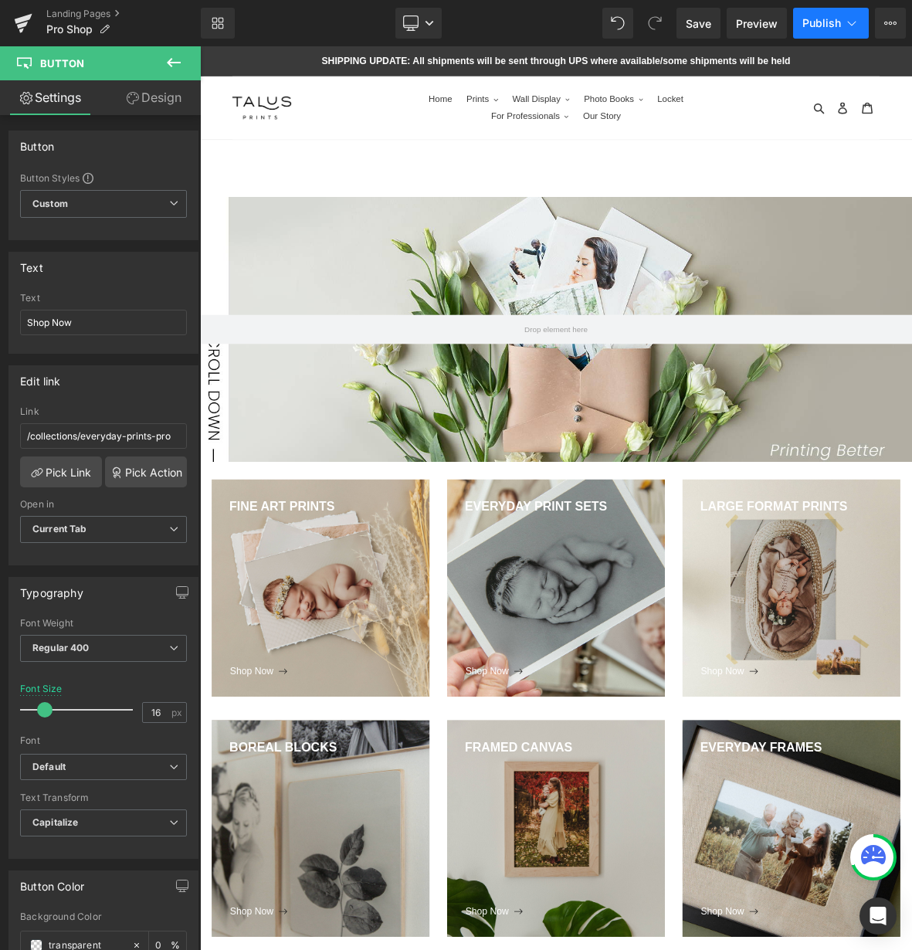
click at [827, 31] on button "Publish" at bounding box center [831, 23] width 76 height 31
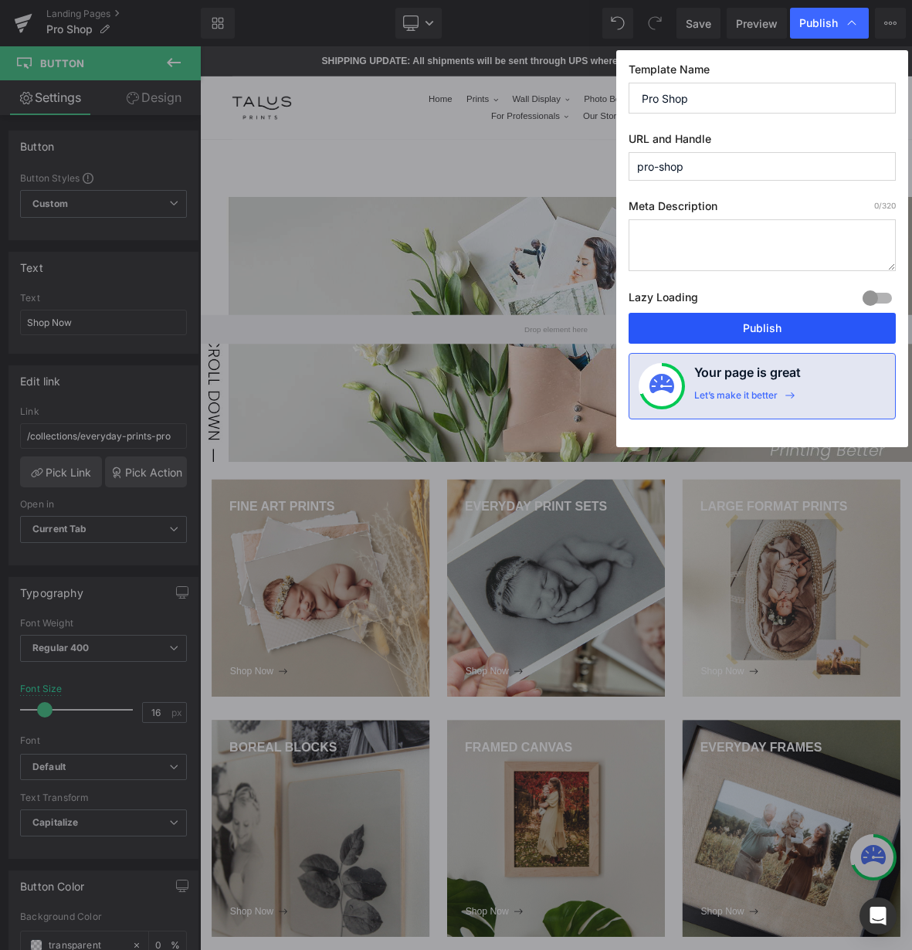
click at [732, 324] on button "Publish" at bounding box center [762, 328] width 267 height 31
